Goal: Task Accomplishment & Management: Use online tool/utility

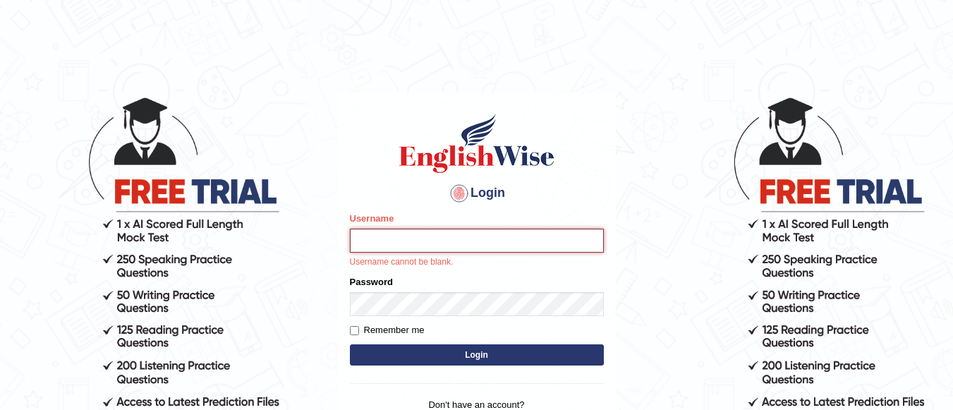
type input "Lovely_sidhu10"
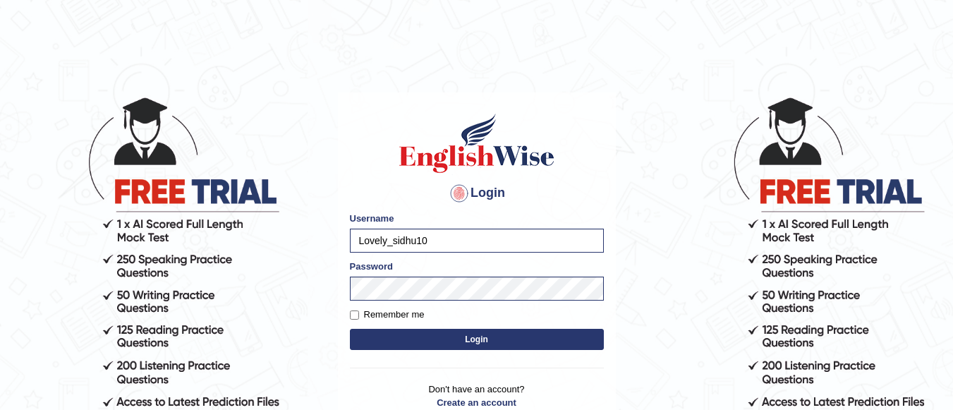
click at [463, 331] on button "Login" at bounding box center [477, 339] width 254 height 21
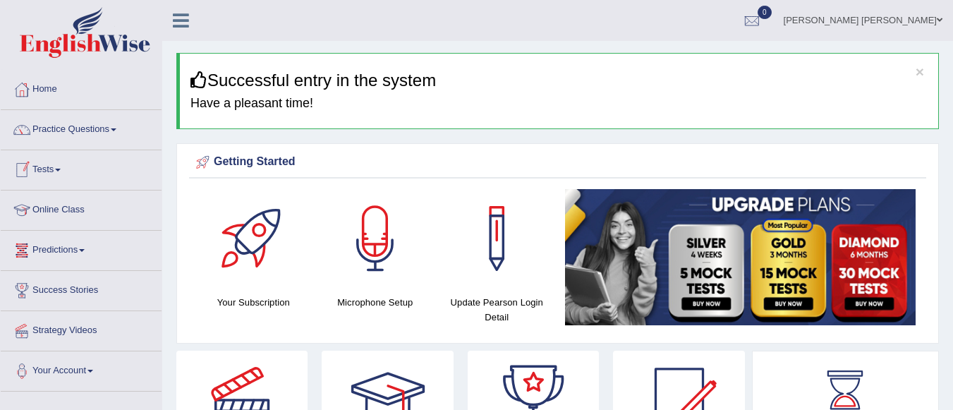
click at [56, 162] on link "Tests" at bounding box center [81, 167] width 161 height 35
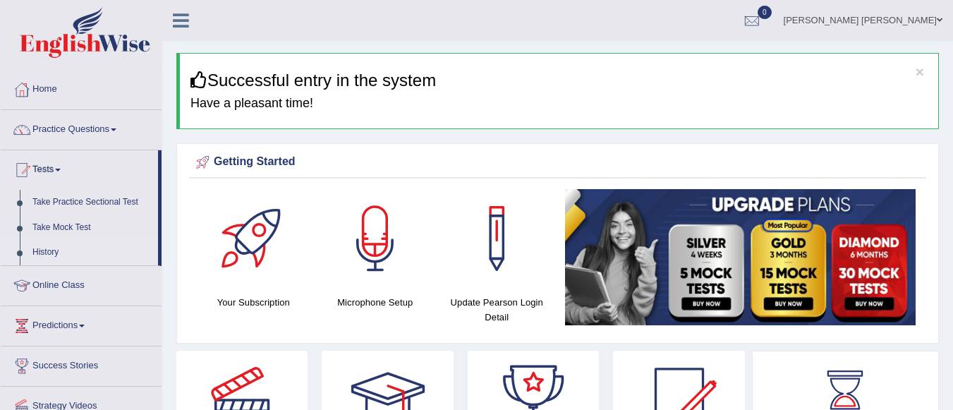
click at [56, 249] on link "History" at bounding box center [92, 252] width 132 height 25
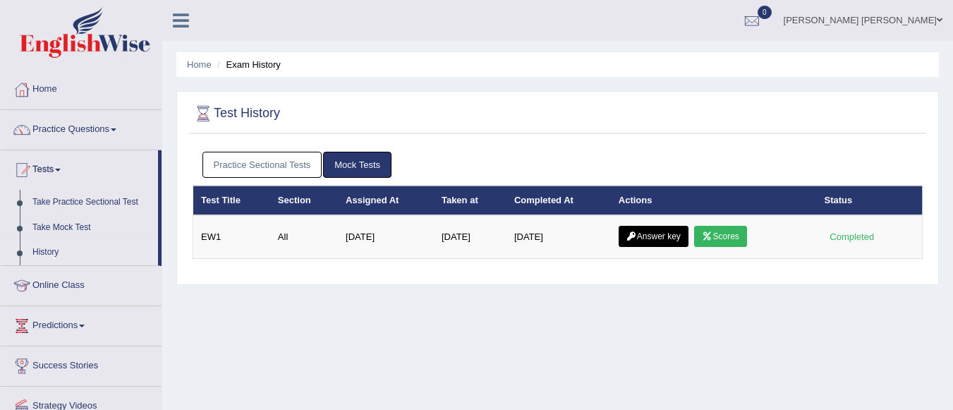
drag, startPoint x: 506, startPoint y: 235, endPoint x: 565, endPoint y: 355, distance: 132.7
click at [565, 355] on div "Home Exam History Test History Practice Sectional Tests Mock Tests Test Title S…" at bounding box center [557, 352] width 790 height 705
click at [288, 160] on link "Practice Sectional Tests" at bounding box center [262, 165] width 120 height 26
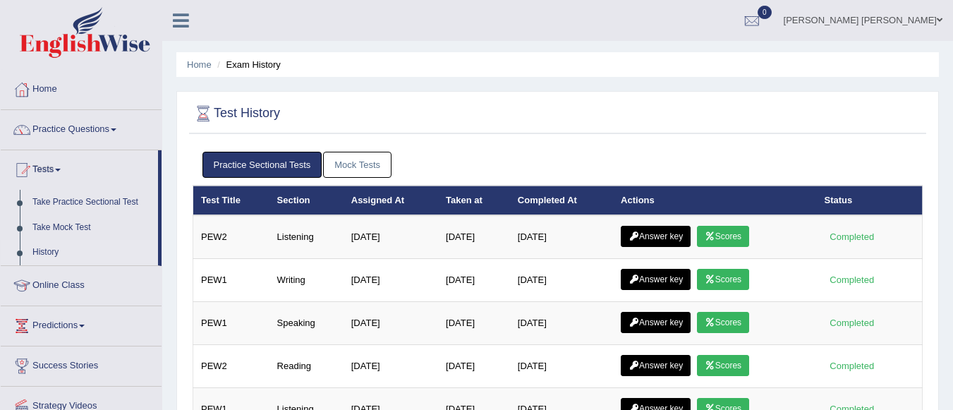
drag, startPoint x: 503, startPoint y: 234, endPoint x: 474, endPoint y: 88, distance: 148.6
click at [474, 88] on div "Home Exam History Test History Practice Sectional Tests Mock Tests Test Title S…" at bounding box center [557, 352] width 790 height 705
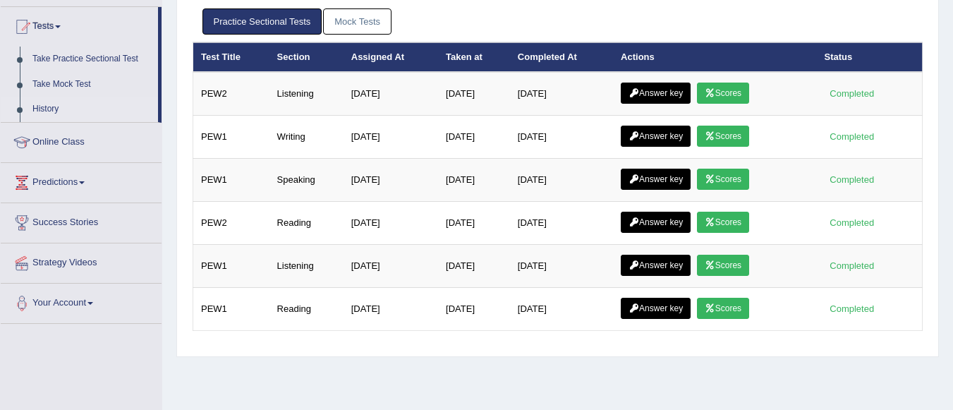
scroll to position [142, 0]
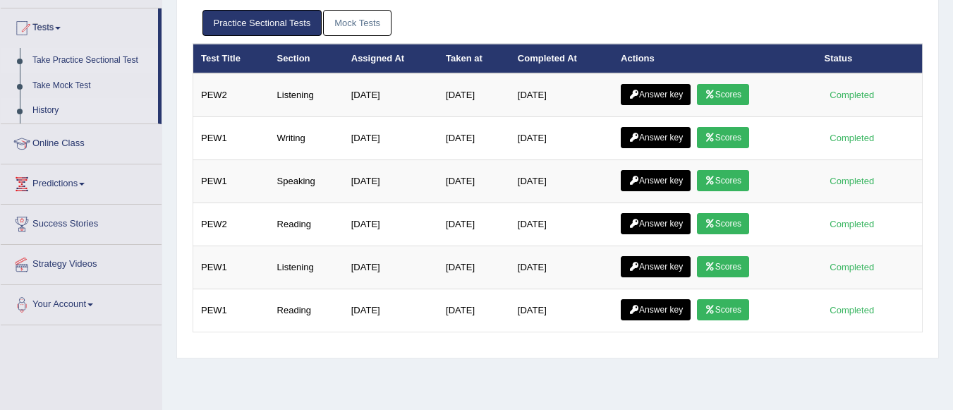
click at [74, 56] on link "Take Practice Sectional Test" at bounding box center [92, 60] width 132 height 25
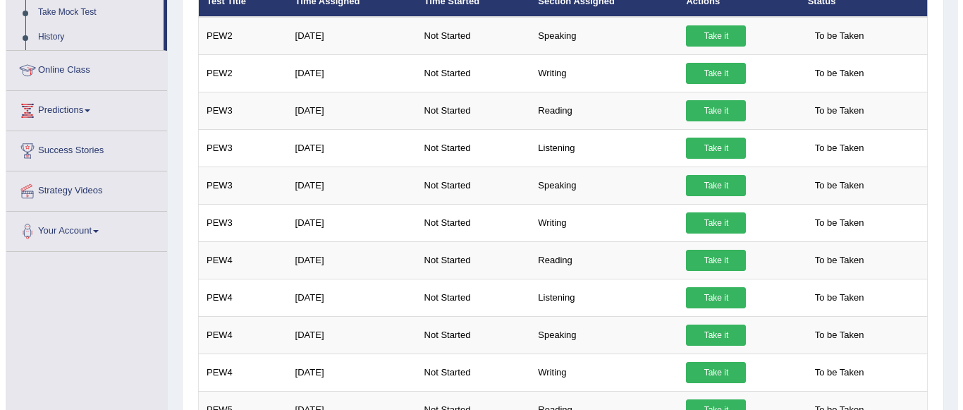
scroll to position [209, 0]
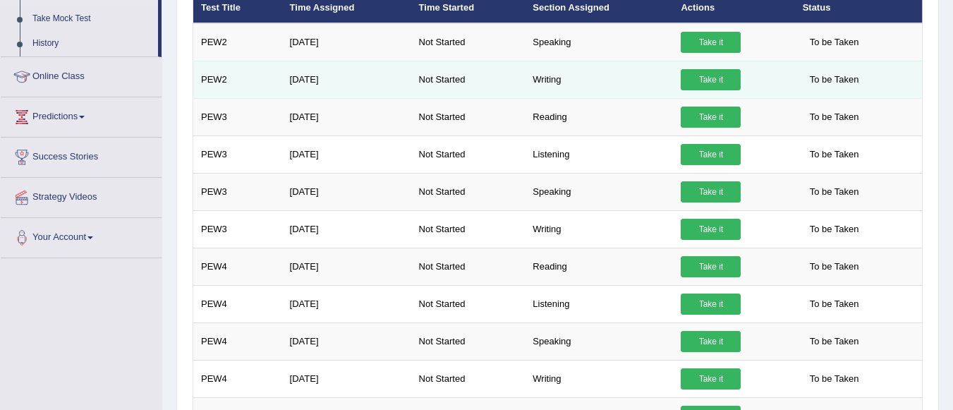
click at [714, 79] on link "Take it" at bounding box center [710, 79] width 60 height 21
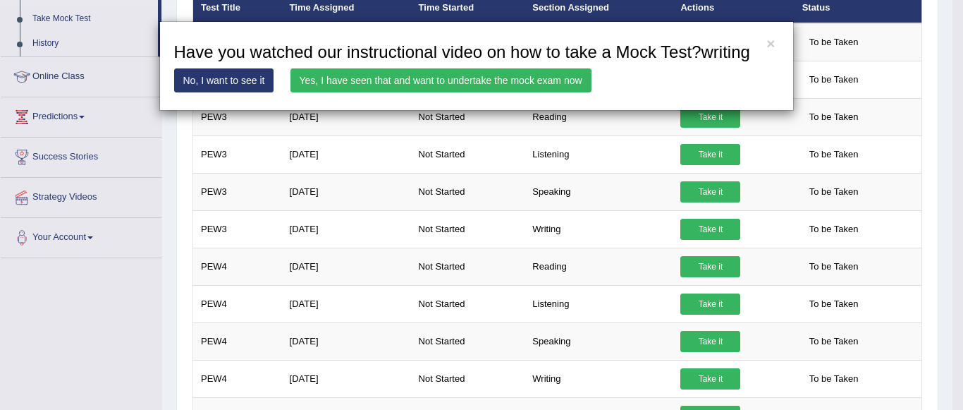
click at [556, 80] on link "Yes, I have seen that and want to undertake the mock exam now" at bounding box center [440, 80] width 301 height 24
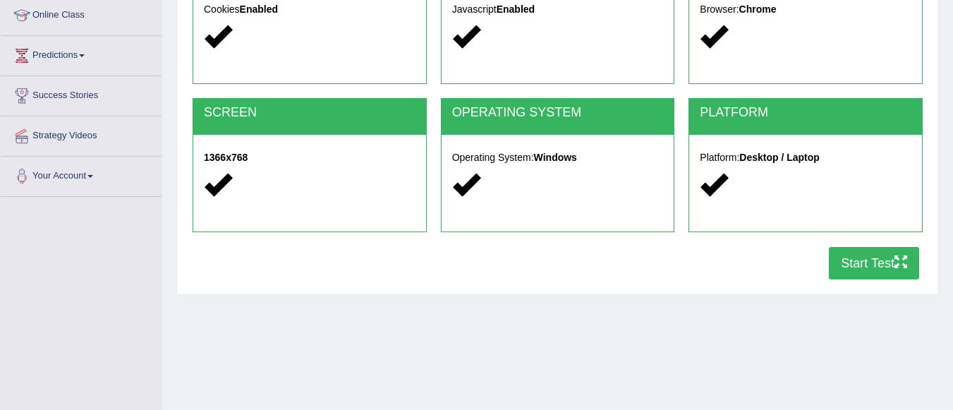
scroll to position [193, 0]
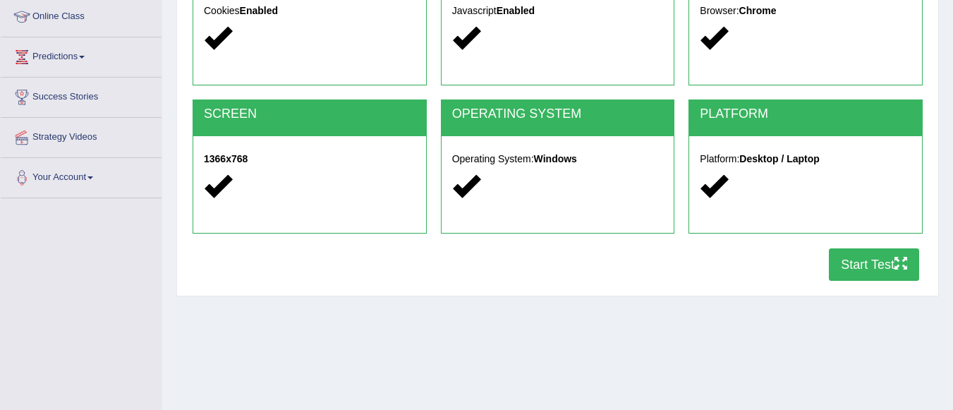
click at [862, 260] on button "Start Test" at bounding box center [873, 264] width 90 height 32
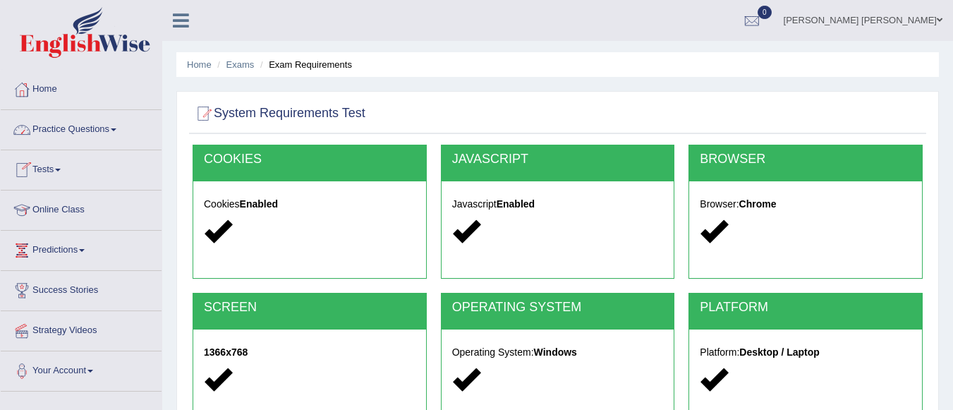
click at [51, 168] on link "Tests" at bounding box center [81, 167] width 161 height 35
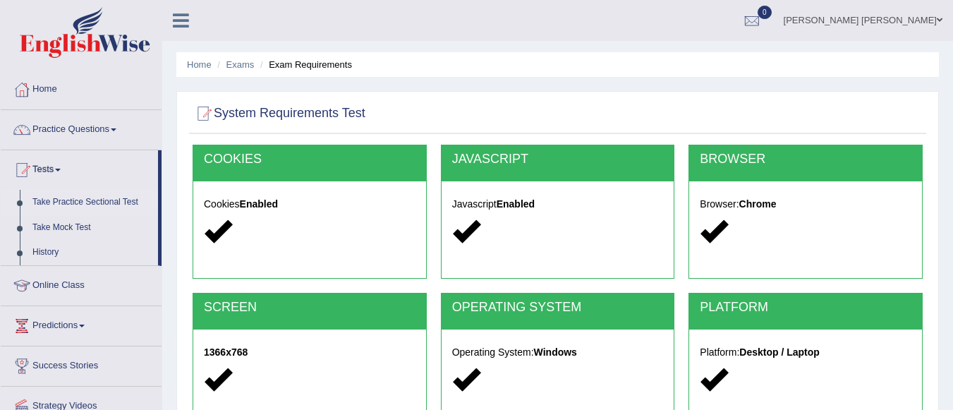
click at [56, 202] on link "Take Practice Sectional Test" at bounding box center [92, 202] width 132 height 25
